Goal: Information Seeking & Learning: Learn about a topic

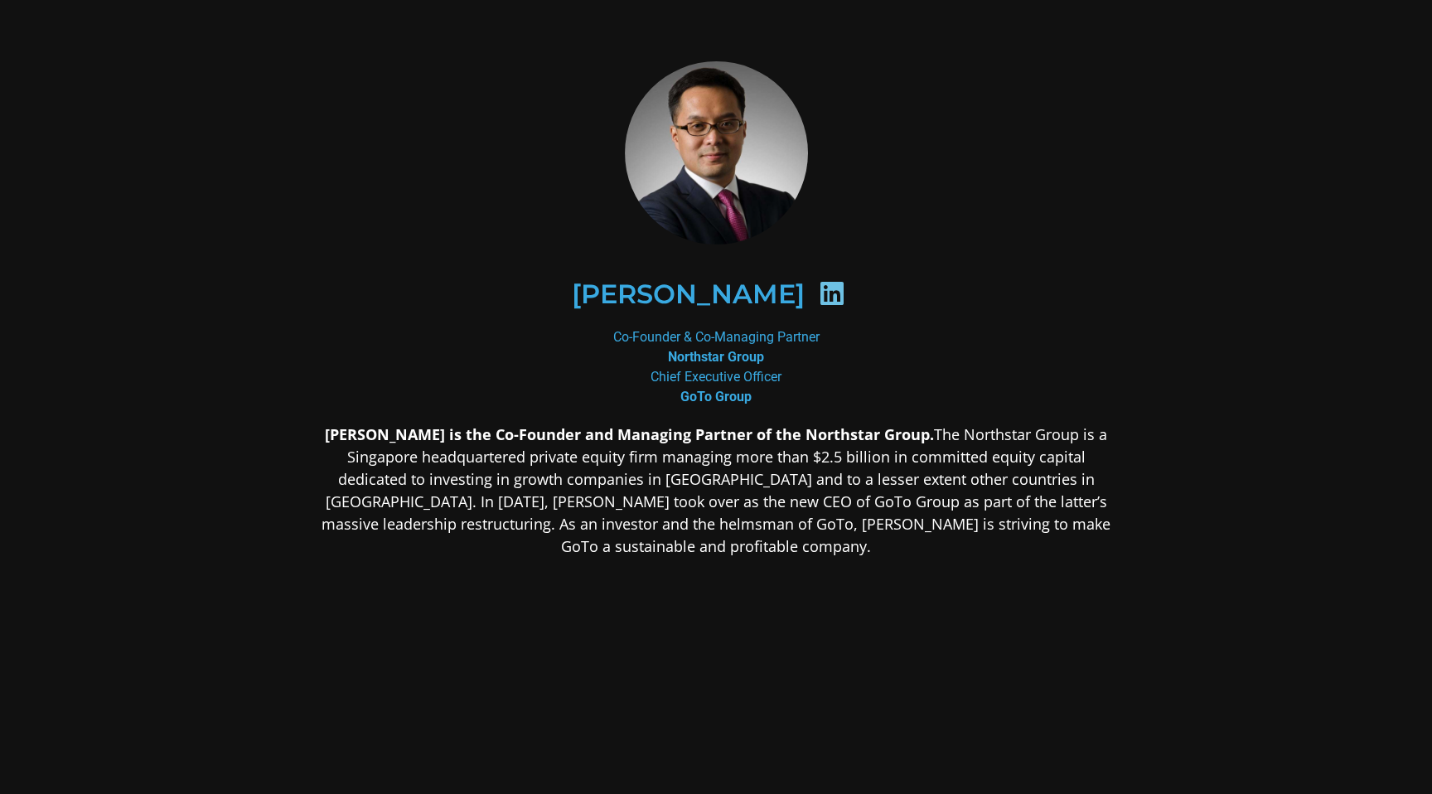
scroll to position [28, 0]
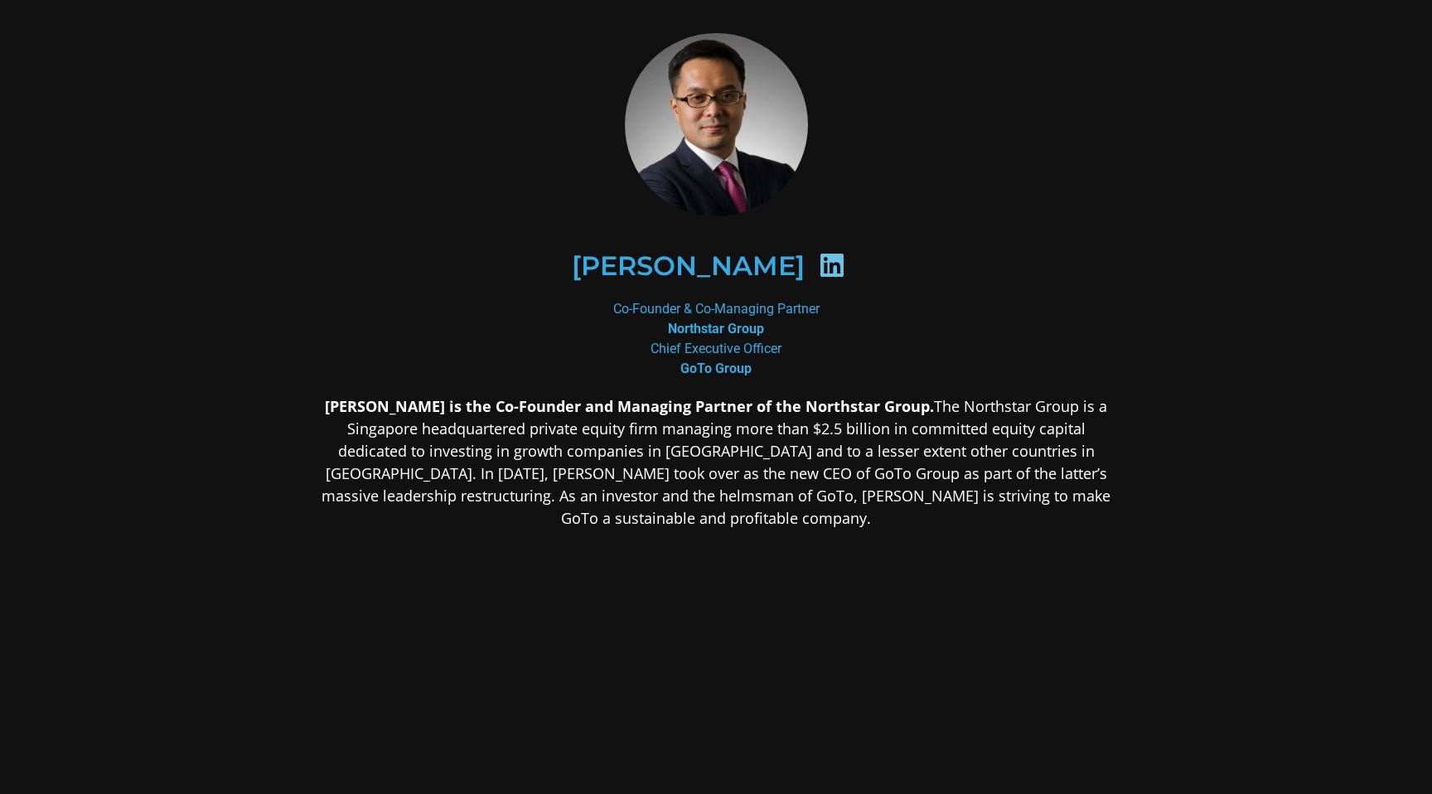
click at [508, 475] on p "[PERSON_NAME] is the Co-Founder and Managing Partner of the Northstar Group. Th…" at bounding box center [715, 462] width 805 height 134
click at [539, 524] on div "[PERSON_NAME] is the Co-Founder and Managing Partner of the Northstar Group. Th…" at bounding box center [715, 593] width 805 height 396
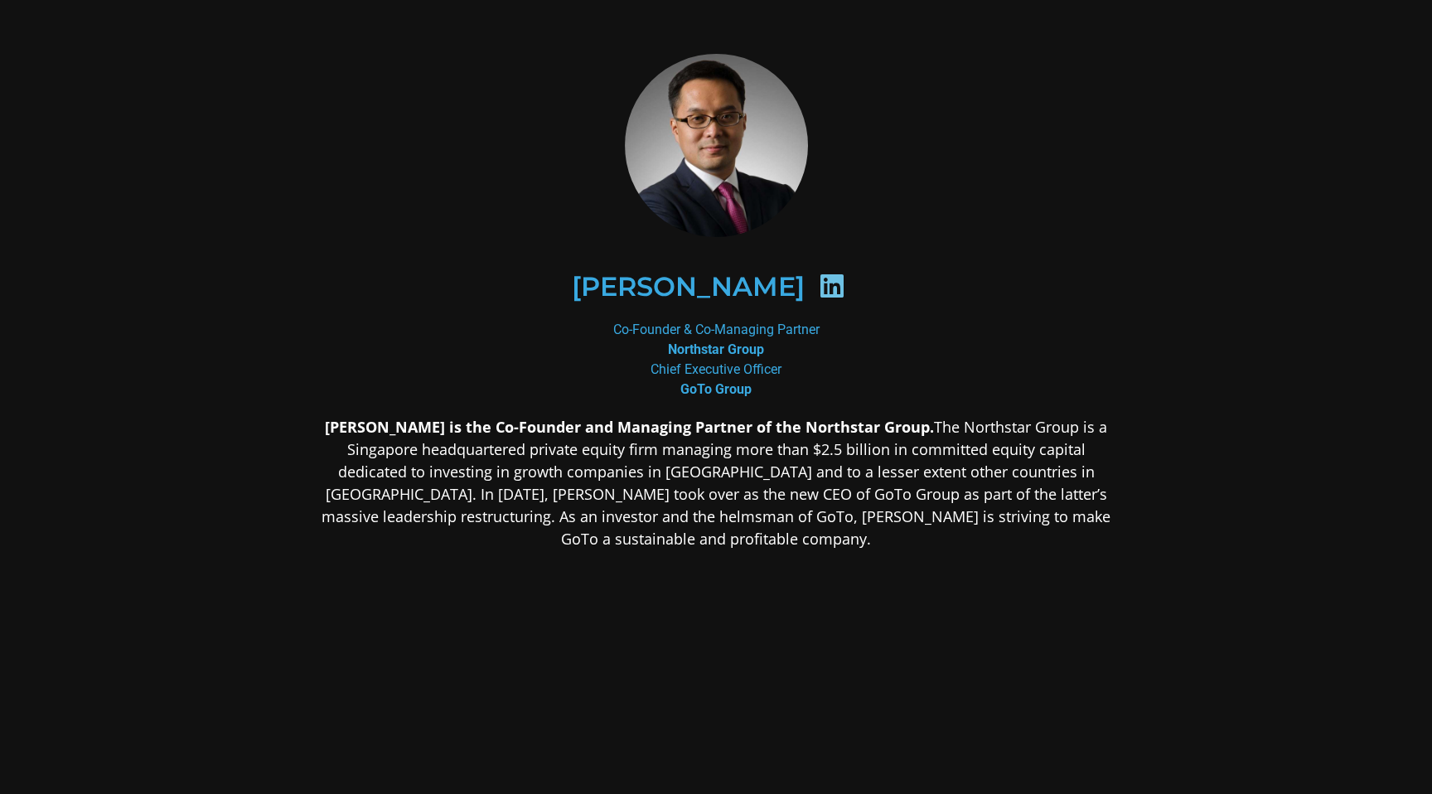
scroll to position [0, 0]
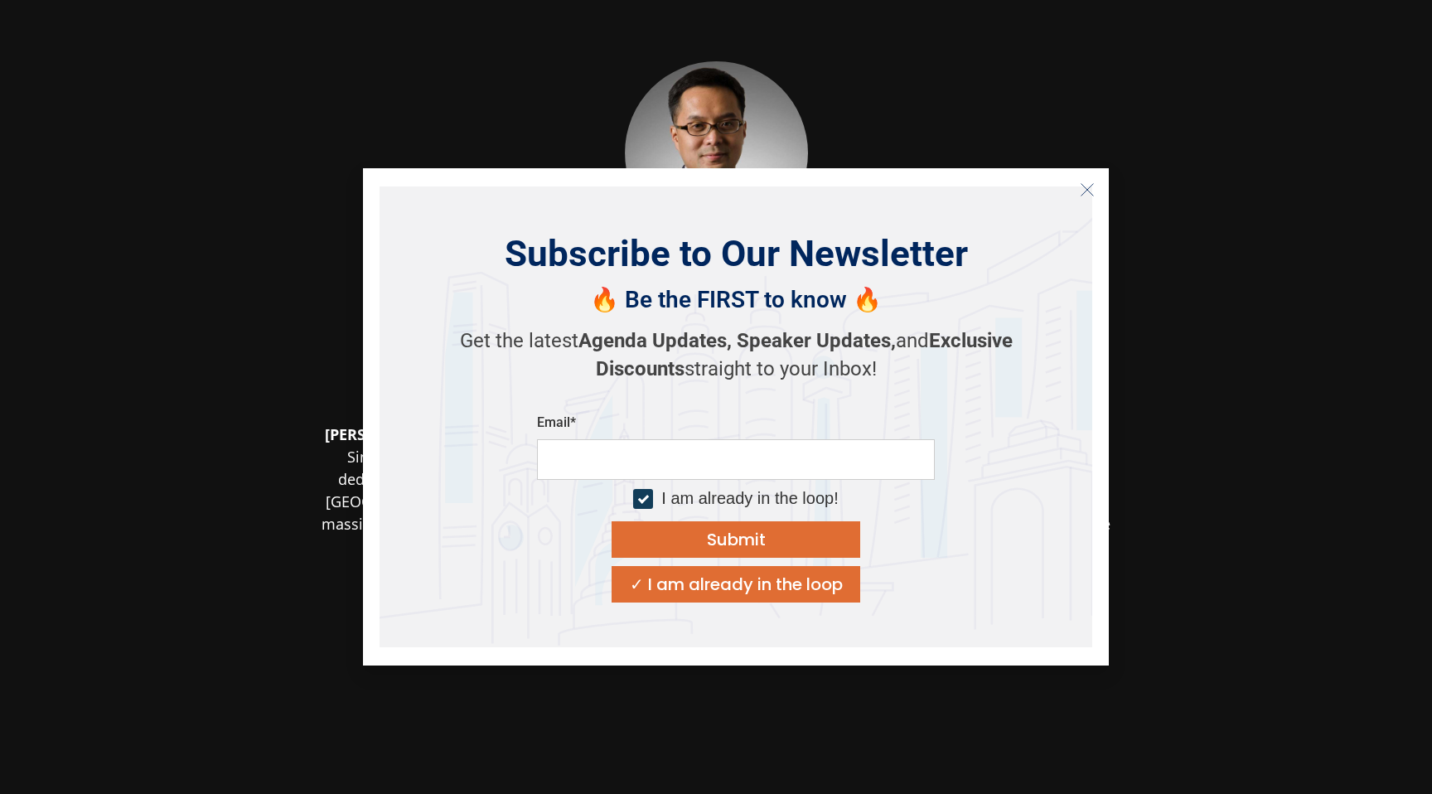
click at [1090, 187] on icon "Close" at bounding box center [1087, 189] width 15 height 15
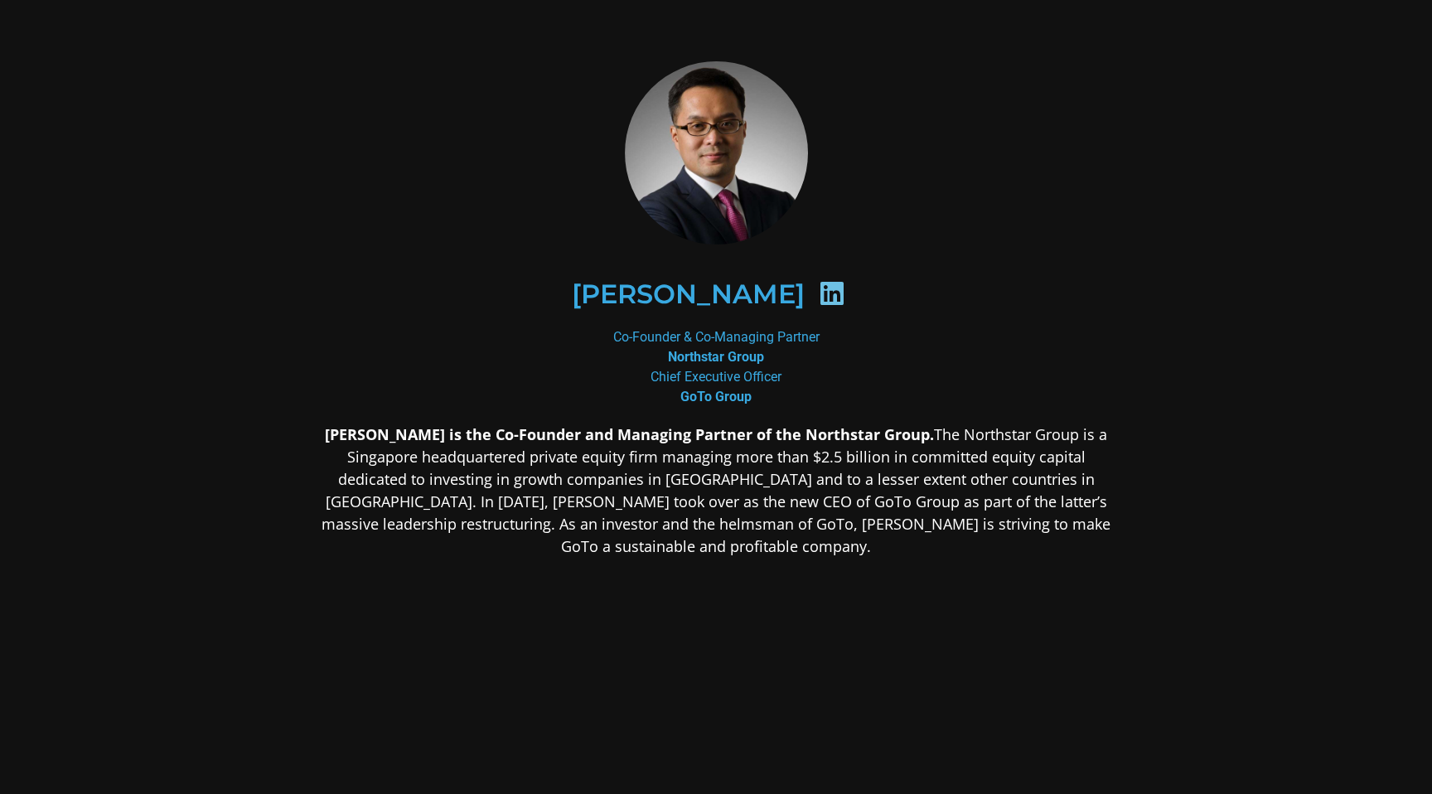
click at [463, 394] on div "Co-Founder & Co-Managing Partner Northstar Group Chief Executive Officer GoTo G…" at bounding box center [715, 367] width 805 height 80
click at [433, 505] on p "[PERSON_NAME] is the Co-Founder and Managing Partner of the Northstar Group. Th…" at bounding box center [715, 490] width 805 height 134
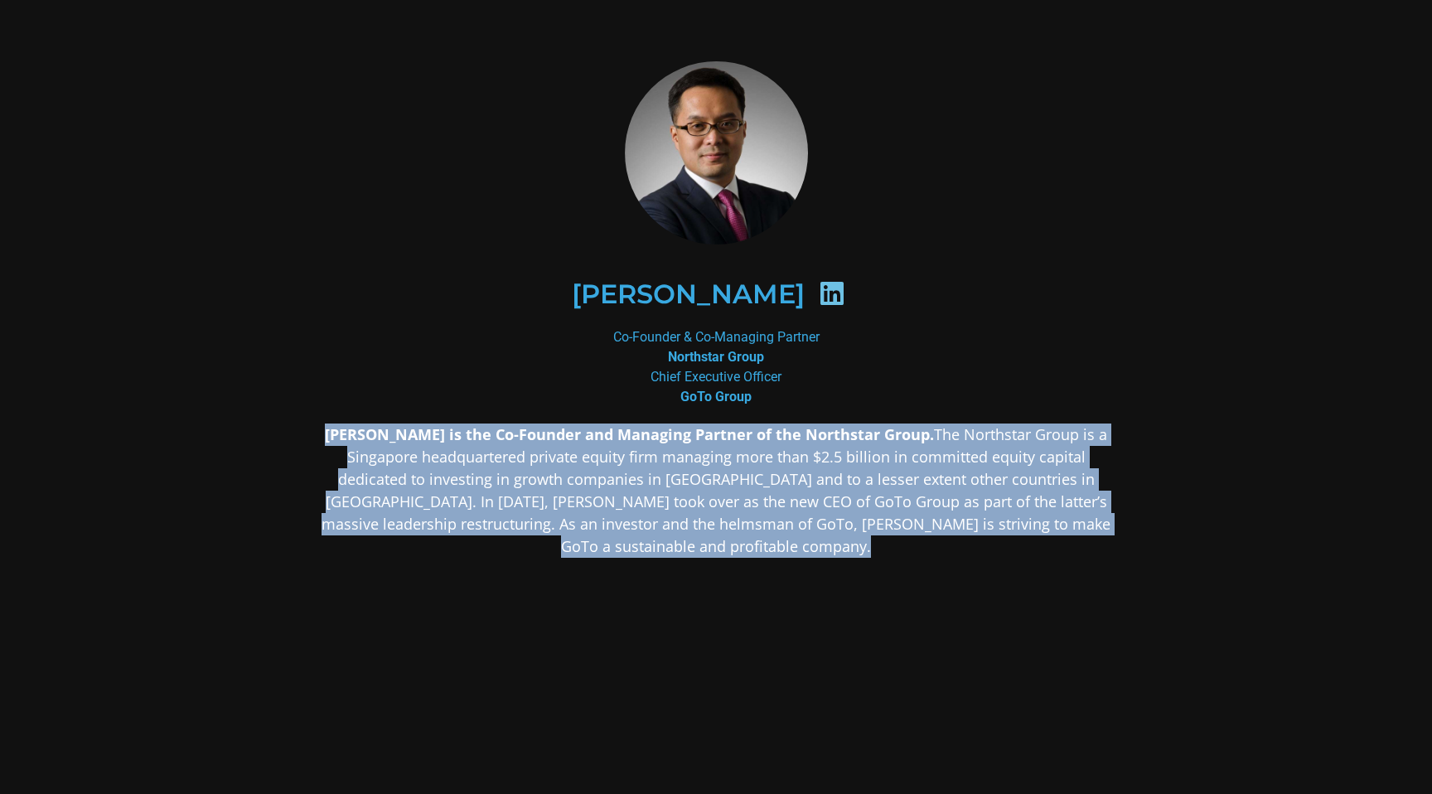
click at [433, 505] on p "[PERSON_NAME] is the Co-Founder and Managing Partner of the Northstar Group. Th…" at bounding box center [715, 490] width 805 height 134
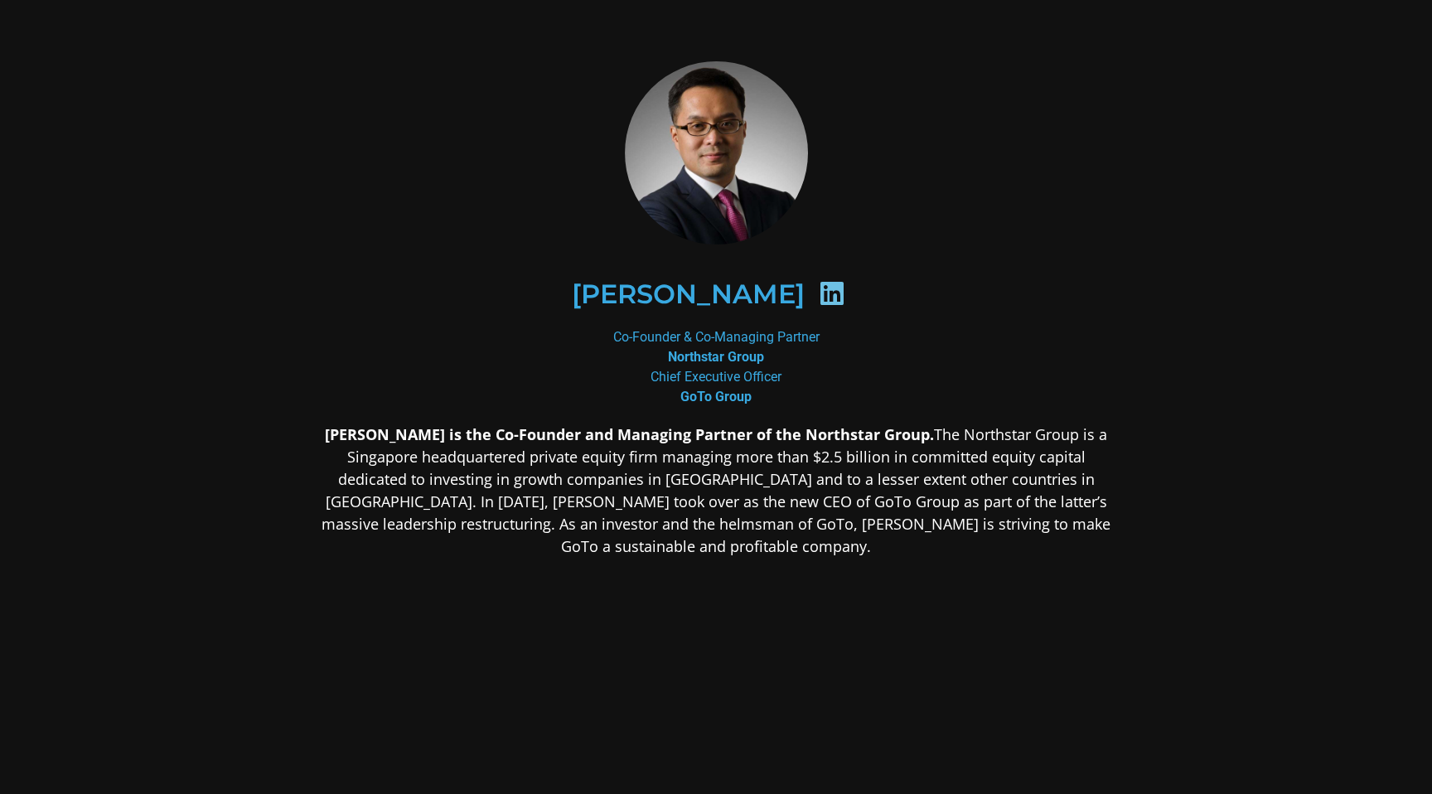
click at [391, 164] on div at bounding box center [715, 152] width 805 height 183
click at [747, 295] on h2 "[PERSON_NAME]" at bounding box center [688, 294] width 233 height 27
click at [451, 193] on div at bounding box center [715, 152] width 805 height 183
